Goal: Information Seeking & Learning: Learn about a topic

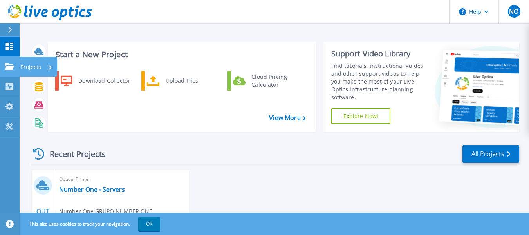
click at [28, 67] on p "Projects" at bounding box center [30, 67] width 21 height 20
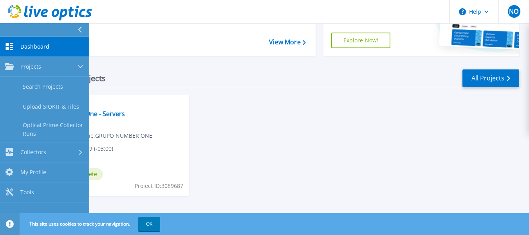
scroll to position [82, 0]
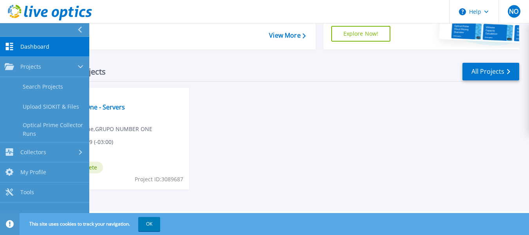
click at [276, 127] on div "OUT 13 2025 Optical Prime Number One - Servers Number One , GRUPO NUMBER ONE 10…" at bounding box center [272, 146] width 496 height 117
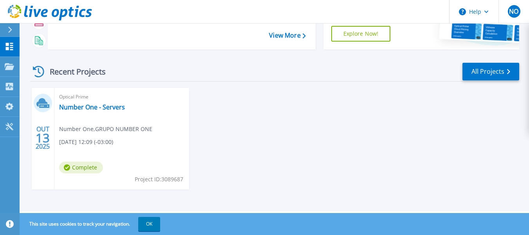
click at [110, 132] on span "Number One , GRUPO NUMBER ONE" at bounding box center [105, 129] width 93 height 9
click at [101, 109] on link "Number One - Servers" at bounding box center [92, 107] width 66 height 8
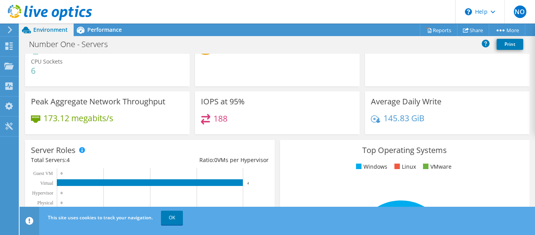
scroll to position [36, 0]
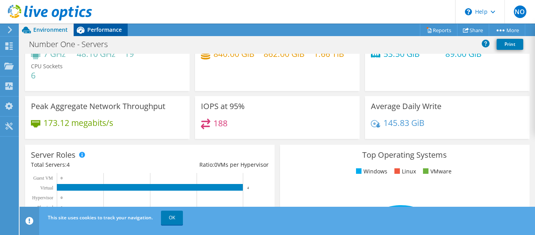
click at [112, 34] on div "Performance" at bounding box center [101, 30] width 54 height 13
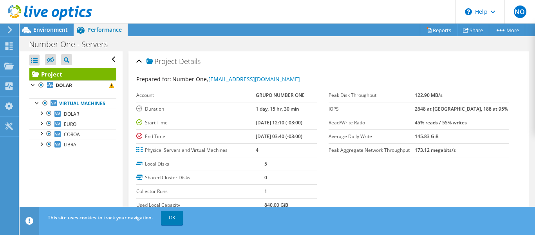
drag, startPoint x: 58, startPoint y: 28, endPoint x: 96, endPoint y: 57, distance: 48.1
click at [58, 29] on span "Environment" at bounding box center [50, 29] width 34 height 7
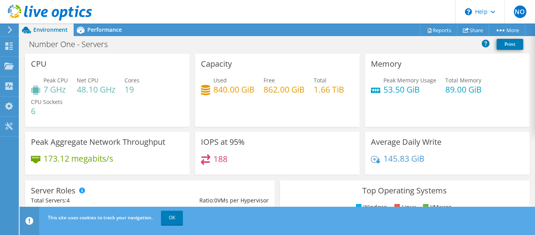
click at [270, 148] on div "IOPS at 95% 188" at bounding box center [277, 153] width 165 height 43
click at [161, 179] on div "Server Roles Physical Servers represent bare metal servers that were targets of…" at bounding box center [149, 221] width 255 height 88
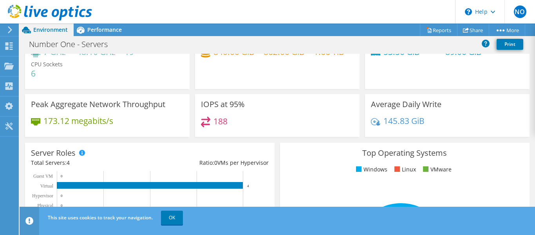
scroll to position [0, 0]
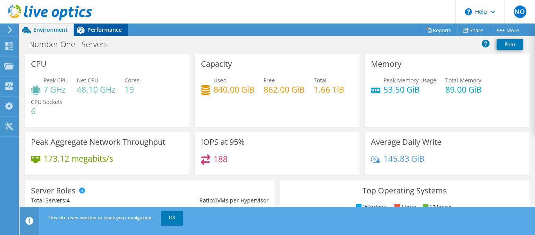
click at [98, 27] on span "Performance" at bounding box center [104, 29] width 34 height 7
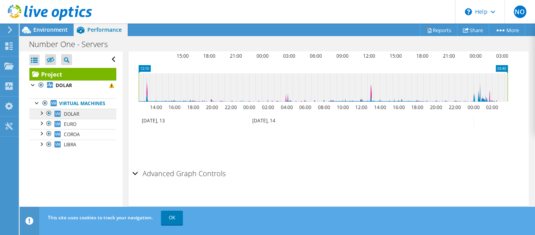
drag, startPoint x: 40, startPoint y: 121, endPoint x: 72, endPoint y: 122, distance: 32.1
click at [40, 116] on div at bounding box center [41, 113] width 8 height 8
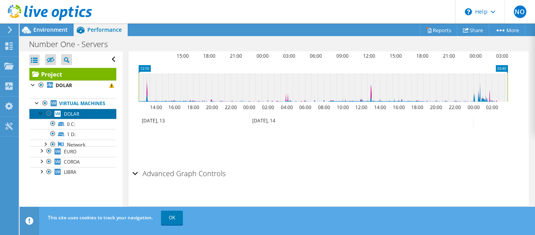
click at [73, 117] on span "DOLAR" at bounding box center [71, 113] width 15 height 7
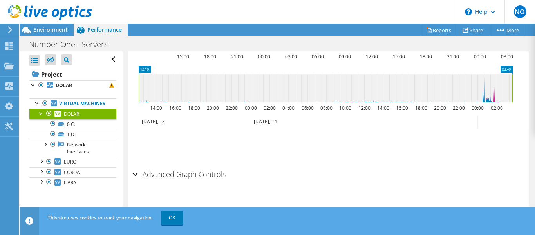
scroll to position [334, 0]
click at [40, 116] on div at bounding box center [41, 113] width 8 height 8
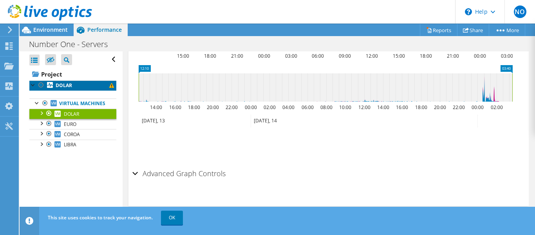
click at [90, 85] on link "DOLAR" at bounding box center [72, 85] width 87 height 10
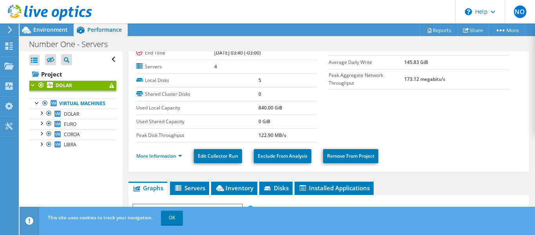
scroll to position [0, 0]
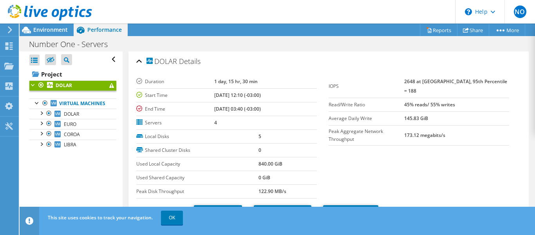
drag, startPoint x: 212, startPoint y: 81, endPoint x: 299, endPoint y: 79, distance: 87.0
click at [298, 80] on tr "Duration 1 day, 15 hr, 30 min" at bounding box center [226, 82] width 181 height 14
click at [283, 78] on td "1 day, 15 hr, 30 min" at bounding box center [265, 82] width 103 height 14
drag, startPoint x: 204, startPoint y: 81, endPoint x: 302, endPoint y: 80, distance: 97.9
click at [302, 79] on td "1 day, 15 hr, 30 min" at bounding box center [265, 82] width 103 height 14
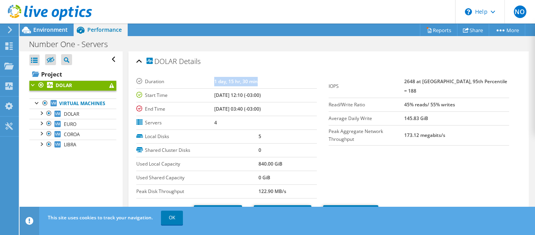
click at [301, 79] on td "1 day, 15 hr, 30 min" at bounding box center [265, 82] width 103 height 14
click at [298, 73] on div "Duration 1 day, 15 hr, 30 min Start Time [DATE] 12:10 (-03:00) End Time [DATE] …" at bounding box center [328, 148] width 385 height 156
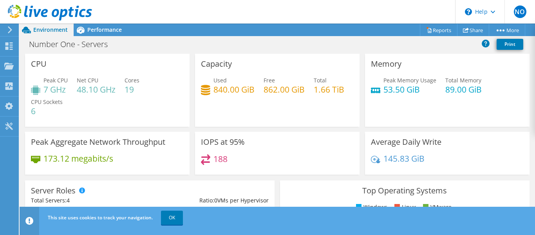
click at [143, 179] on div "Server Roles Physical Servers represent bare metal servers that were targets of…" at bounding box center [149, 221] width 255 height 88
click at [98, 21] on header "NO End User Number One ti@number.com.br GRUPO NUMBER ONE My Profile Log Out \n …" at bounding box center [267, 12] width 535 height 24
click at [102, 28] on span "Performance" at bounding box center [104, 29] width 34 height 7
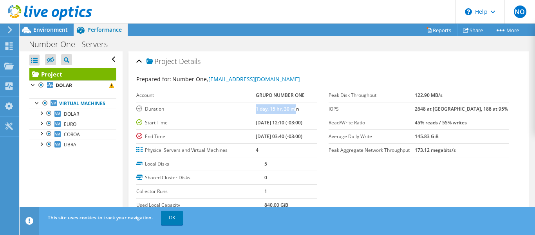
drag, startPoint x: 247, startPoint y: 108, endPoint x: 290, endPoint y: 108, distance: 42.7
click at [290, 108] on b "1 day, 15 hr, 30 min" at bounding box center [277, 108] width 43 height 7
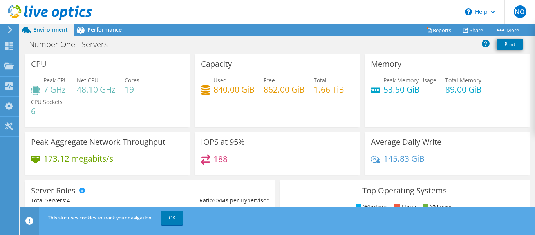
scroll to position [196, 0]
drag, startPoint x: 99, startPoint y: 29, endPoint x: 129, endPoint y: 39, distance: 32.0
click at [99, 29] on span "Performance" at bounding box center [104, 29] width 34 height 7
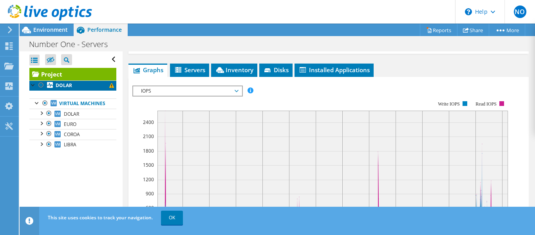
click at [78, 86] on link "DOLAR" at bounding box center [72, 85] width 87 height 10
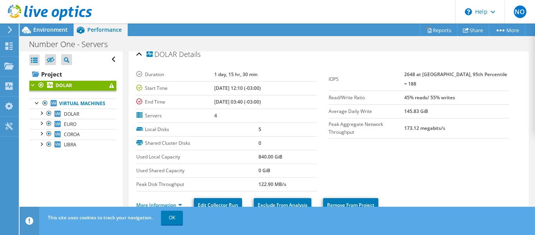
scroll to position [0, 0]
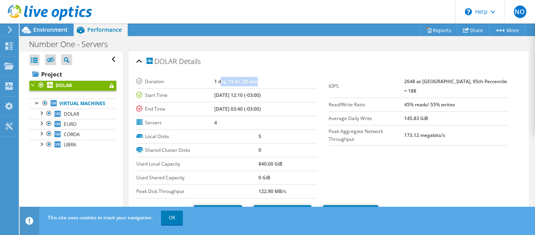
drag, startPoint x: 212, startPoint y: 78, endPoint x: 265, endPoint y: 82, distance: 53.8
click at [265, 82] on td "1 day, 15 hr, 30 min" at bounding box center [265, 82] width 103 height 14
drag, startPoint x: 252, startPoint y: 82, endPoint x: 290, endPoint y: 98, distance: 41.3
click at [290, 98] on tbody "Duration 1 day, 15 hr, 30 min Start Time [DATE] 12:10 (-03:00) End Time [DATE] …" at bounding box center [226, 102] width 181 height 55
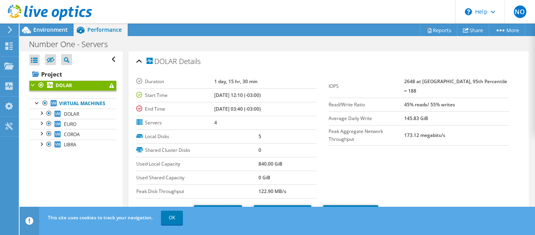
drag, startPoint x: 381, startPoint y: 90, endPoint x: 402, endPoint y: 89, distance: 21.6
click at [381, 98] on td "Read/Write Ratio" at bounding box center [367, 105] width 76 height 14
drag, startPoint x: 434, startPoint y: 79, endPoint x: 515, endPoint y: 76, distance: 80.3
click at [513, 75] on div "IOPS 2648 at [GEOGRAPHIC_DATA], 95th Percentile = 188 Read/Write Ratio 45% read…" at bounding box center [425, 110] width 192 height 71
click at [494, 80] on b "2648 at [GEOGRAPHIC_DATA], 95th Percentile = 188" at bounding box center [455, 86] width 103 height 16
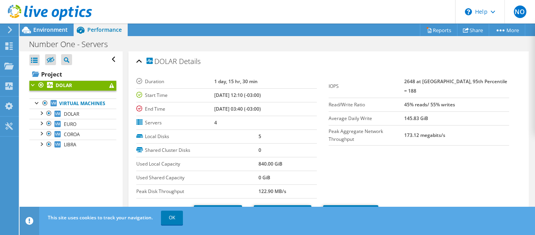
click at [432, 81] on b "2648 at [GEOGRAPHIC_DATA], 95th Percentile = 188" at bounding box center [455, 86] width 103 height 16
drag, startPoint x: 398, startPoint y: 77, endPoint x: 469, endPoint y: 73, distance: 70.6
click at [469, 73] on div "Duration 1 day, 15 hr, 30 min Start Time [DATE] 12:10 (-03:00) End Time [DATE] …" at bounding box center [328, 148] width 385 height 156
click at [404, 101] on label "Read/Write Ratio" at bounding box center [367, 105] width 76 height 8
click at [50, 63] on icon at bounding box center [51, 60] width 8 height 6
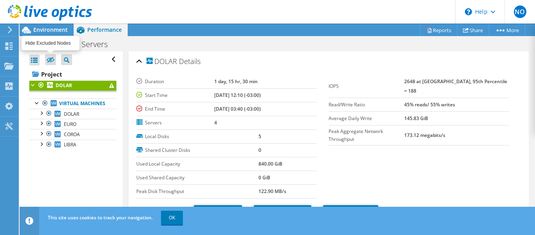
click at [0, 0] on input "checkbox" at bounding box center [0, 0] width 0 height 0
click at [49, 62] on icon at bounding box center [51, 60] width 8 height 6
click at [0, 0] on input "checkbox" at bounding box center [0, 0] width 0 height 0
click at [172, 219] on link "OK" at bounding box center [172, 217] width 22 height 14
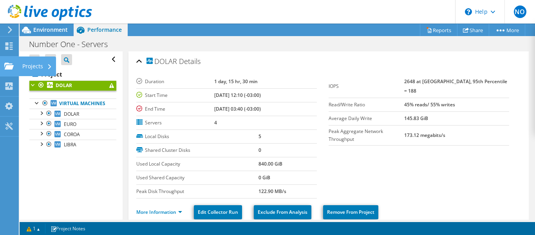
click at [43, 66] on div "Projects" at bounding box center [37, 66] width 38 height 20
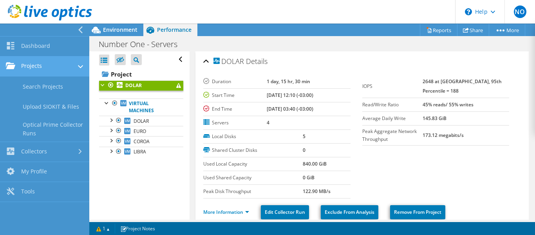
click at [38, 62] on link "Projects" at bounding box center [44, 66] width 89 height 20
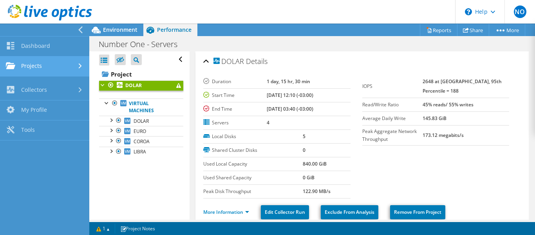
click at [40, 62] on link "Projects" at bounding box center [44, 66] width 89 height 20
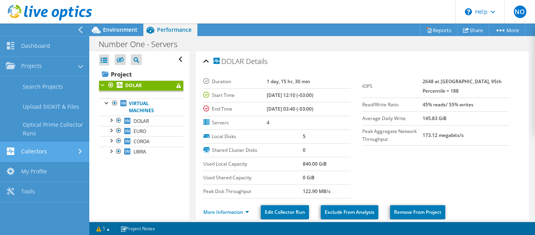
click at [55, 151] on link "Collectors" at bounding box center [44, 152] width 89 height 20
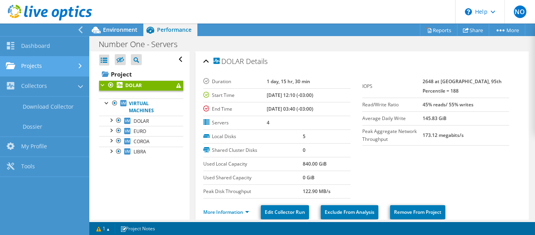
click at [43, 68] on link "Projects" at bounding box center [44, 66] width 89 height 20
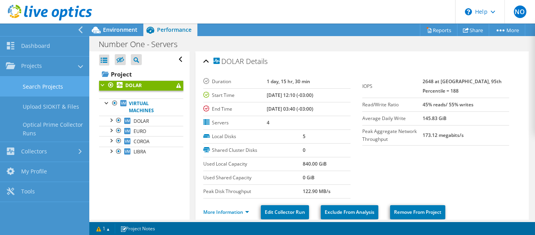
click at [46, 87] on link "Search Projects" at bounding box center [44, 86] width 89 height 20
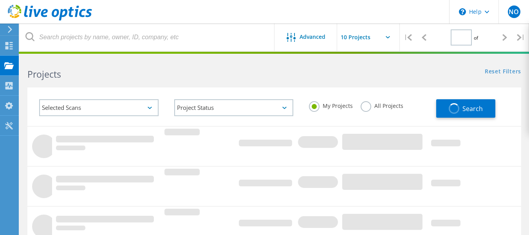
type input "1"
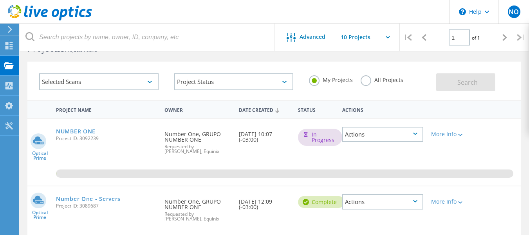
scroll to position [39, 0]
